Goal: Task Accomplishment & Management: Use online tool/utility

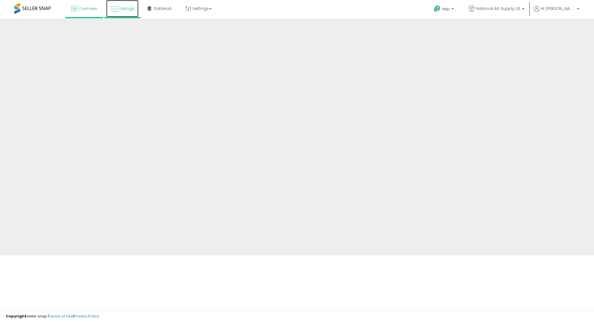
click at [132, 9] on span "Listings" at bounding box center [126, 9] width 15 height 6
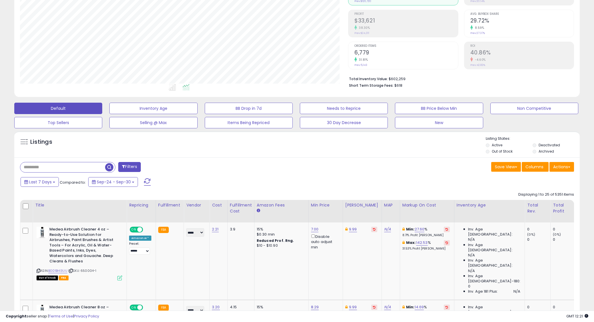
scroll to position [82, 0]
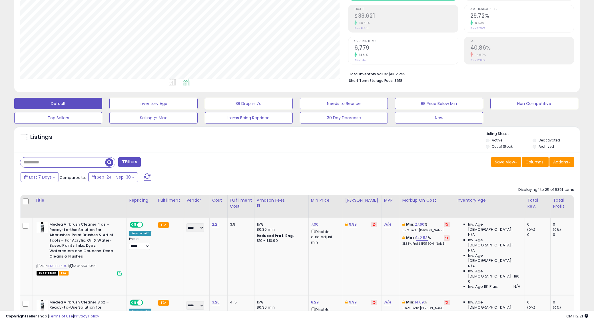
click at [137, 162] on button "Filters" at bounding box center [129, 162] width 22 height 10
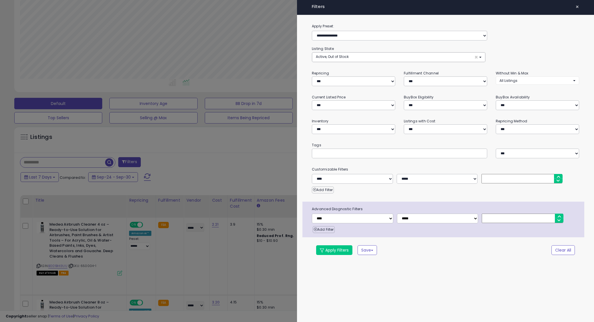
drag, startPoint x: 577, startPoint y: 5, endPoint x: 571, endPoint y: 6, distance: 6.1
click at [577, 5] on span "×" at bounding box center [577, 7] width 4 height 8
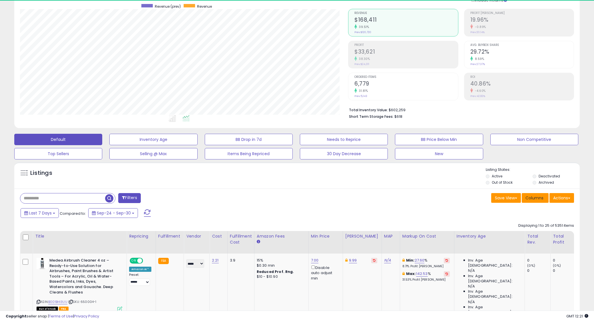
scroll to position [117, 328]
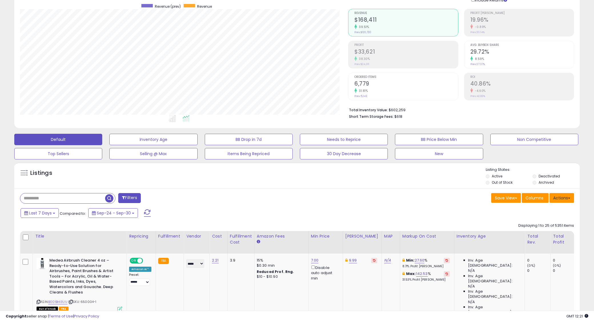
click at [566, 198] on button "Actions" at bounding box center [561, 198] width 25 height 10
click at [542, 233] on link "Export All Columns" at bounding box center [538, 234] width 63 height 9
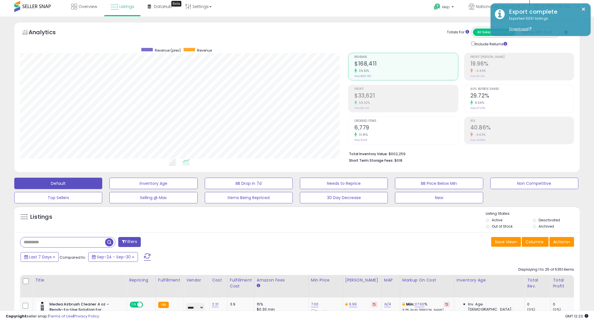
scroll to position [0, 0]
